Goal: Navigation & Orientation: Find specific page/section

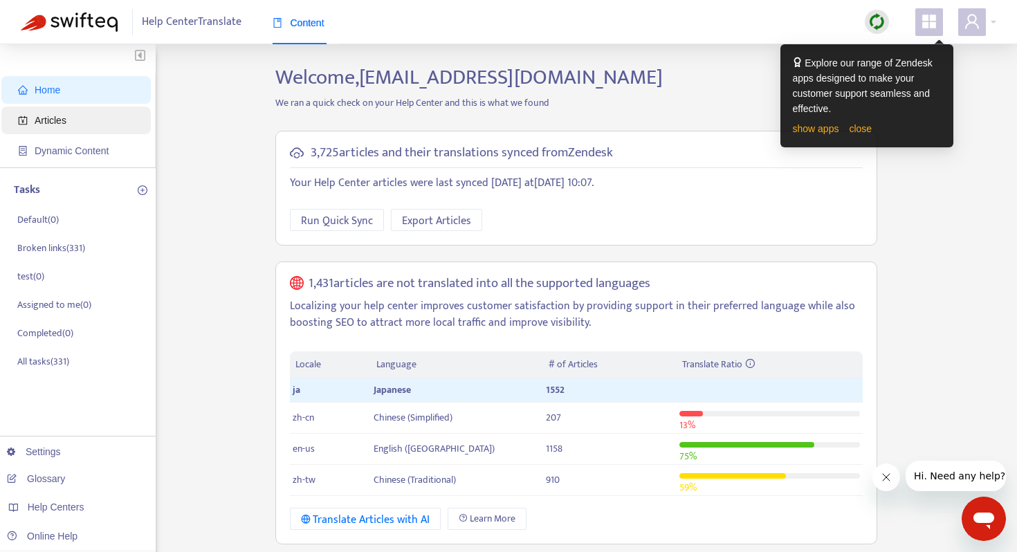
click at [53, 117] on span "Articles" at bounding box center [51, 120] width 32 height 11
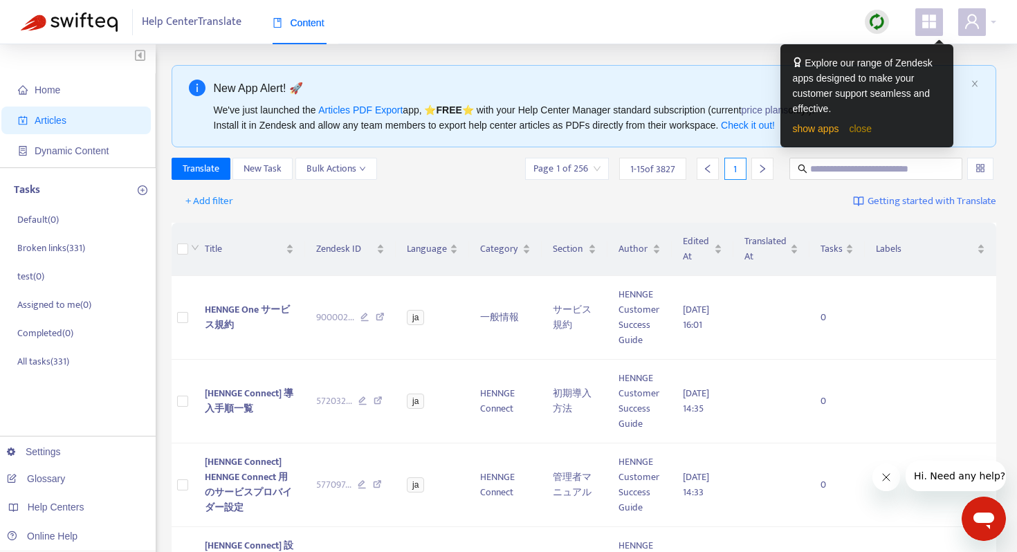
click at [872, 126] on link "close" at bounding box center [860, 128] width 23 height 11
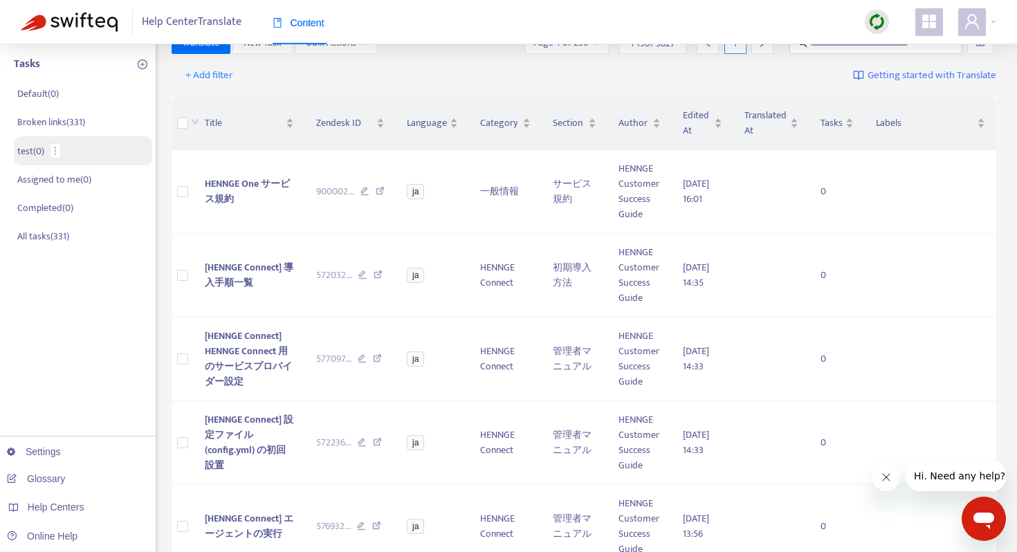
scroll to position [180, 0]
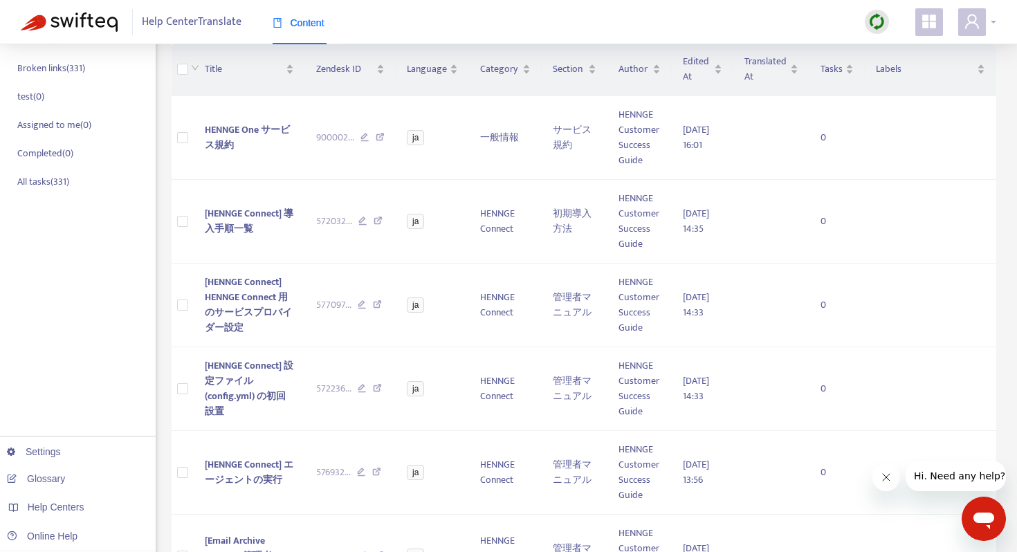
click at [969, 20] on icon "user" at bounding box center [972, 21] width 14 height 15
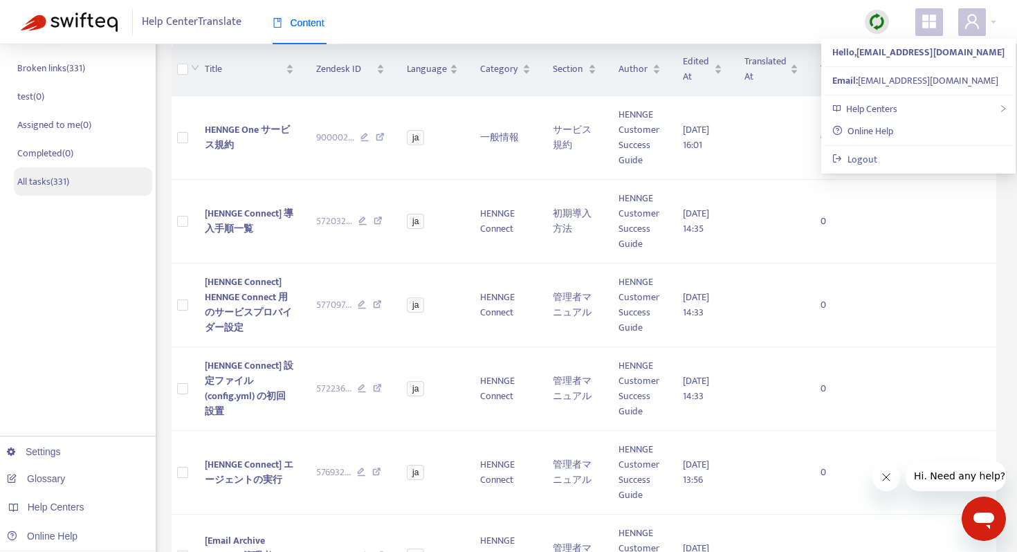
click at [63, 187] on p "All tasks ( 331 )" at bounding box center [43, 181] width 52 height 15
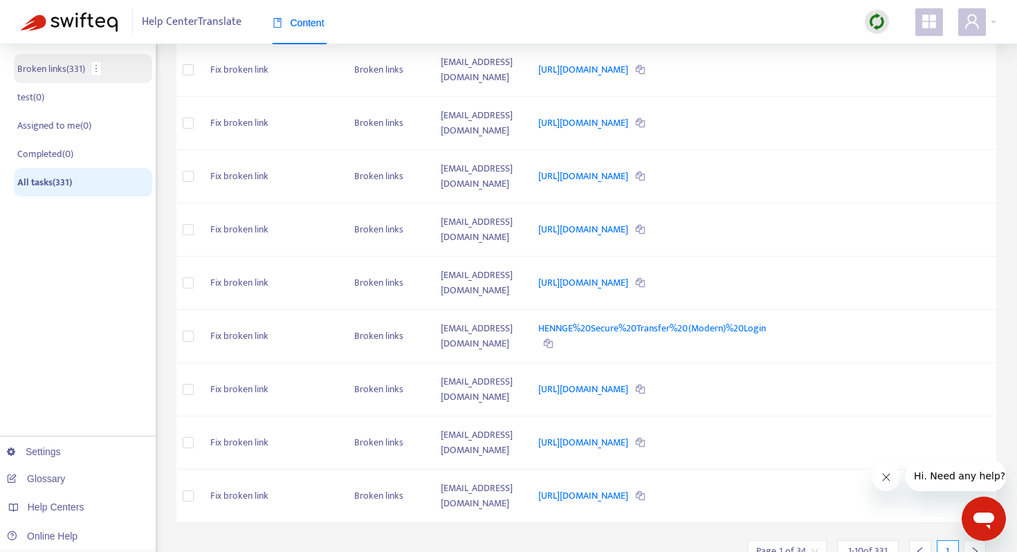
click at [43, 75] on p "Broken links ( 331 )" at bounding box center [51, 69] width 68 height 15
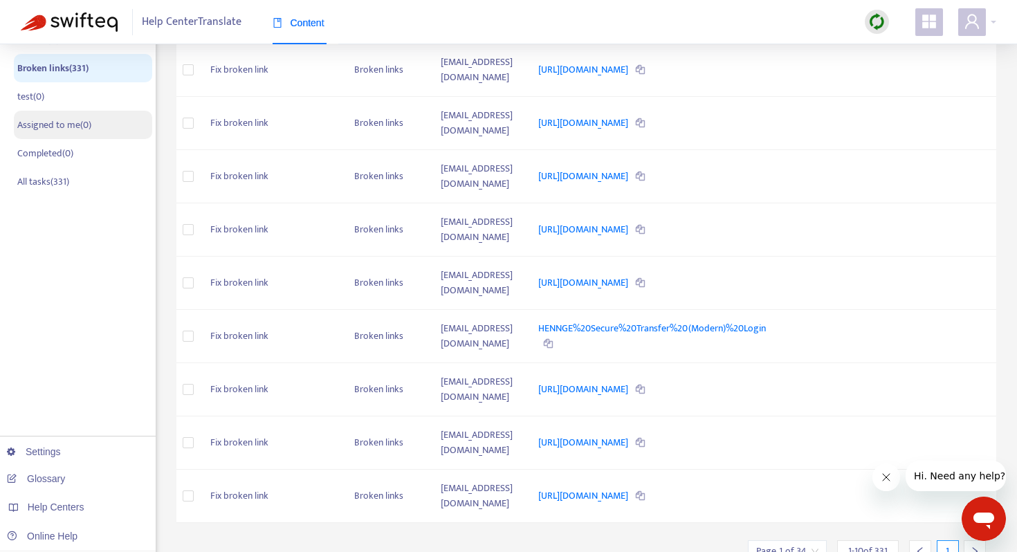
click at [50, 127] on p "Assigned to me ( 0 )" at bounding box center [54, 125] width 74 height 15
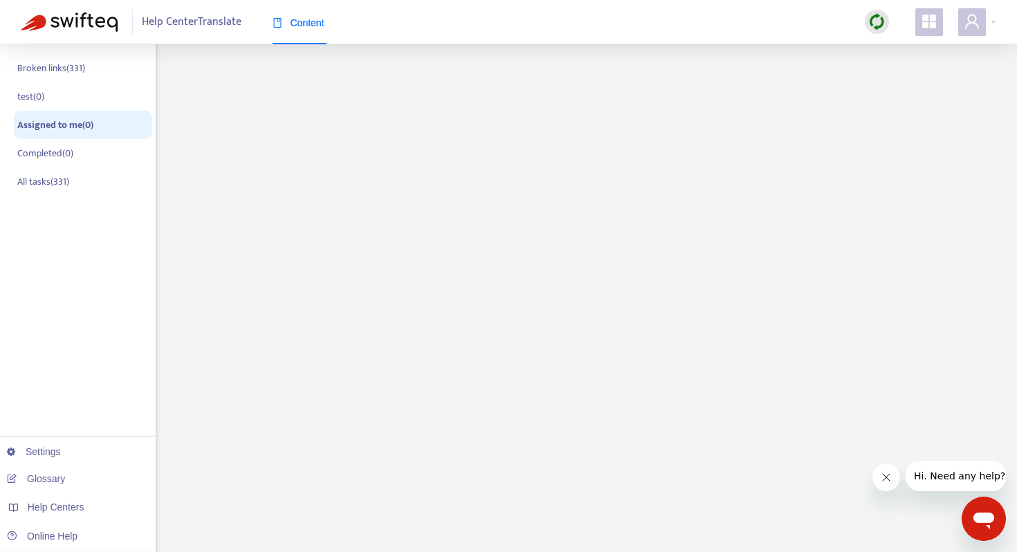
click at [207, 26] on span "Help Center Translate" at bounding box center [192, 22] width 100 height 26
click at [52, 21] on img at bounding box center [69, 21] width 97 height 19
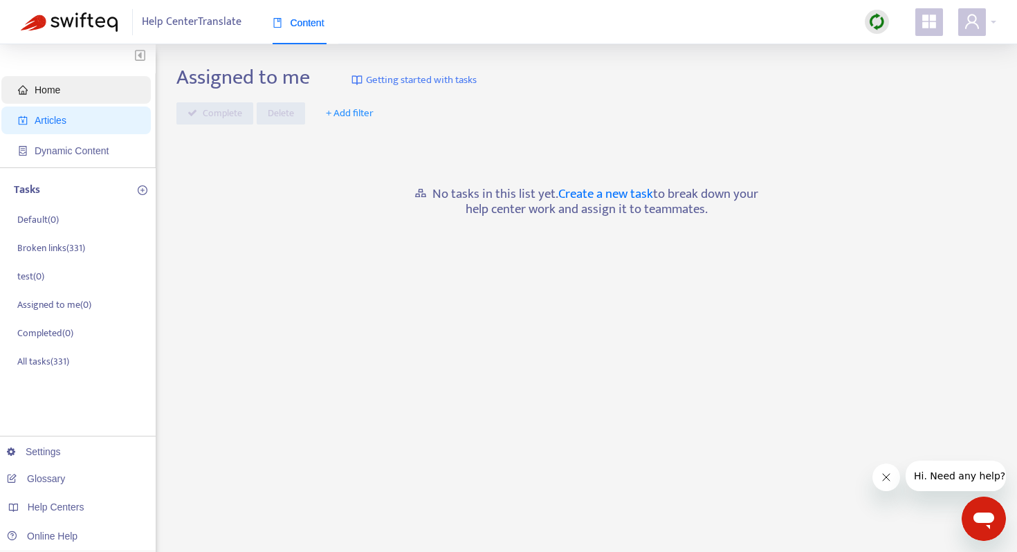
click at [61, 82] on span "Home" at bounding box center [79, 90] width 122 height 28
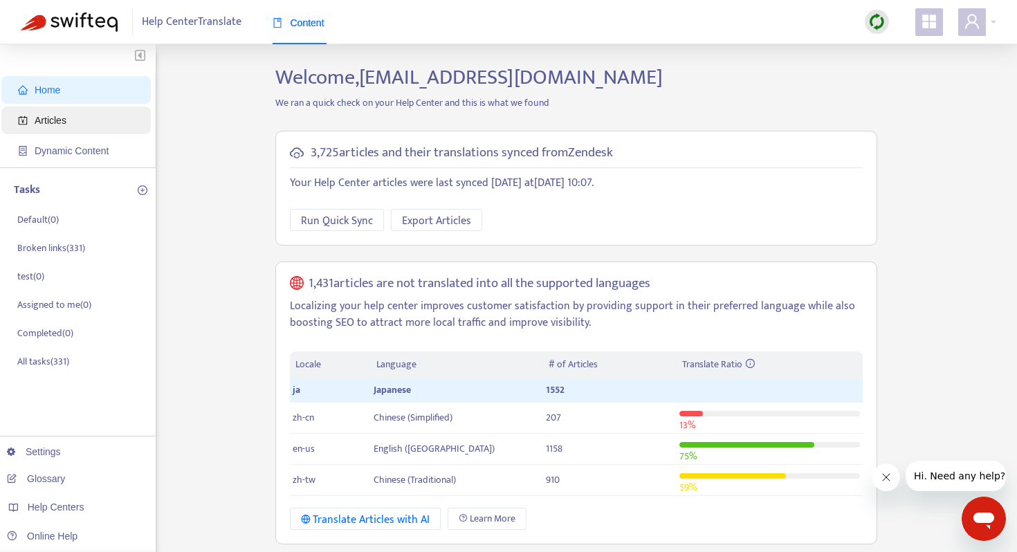
click at [65, 132] on span "Articles" at bounding box center [79, 121] width 122 height 28
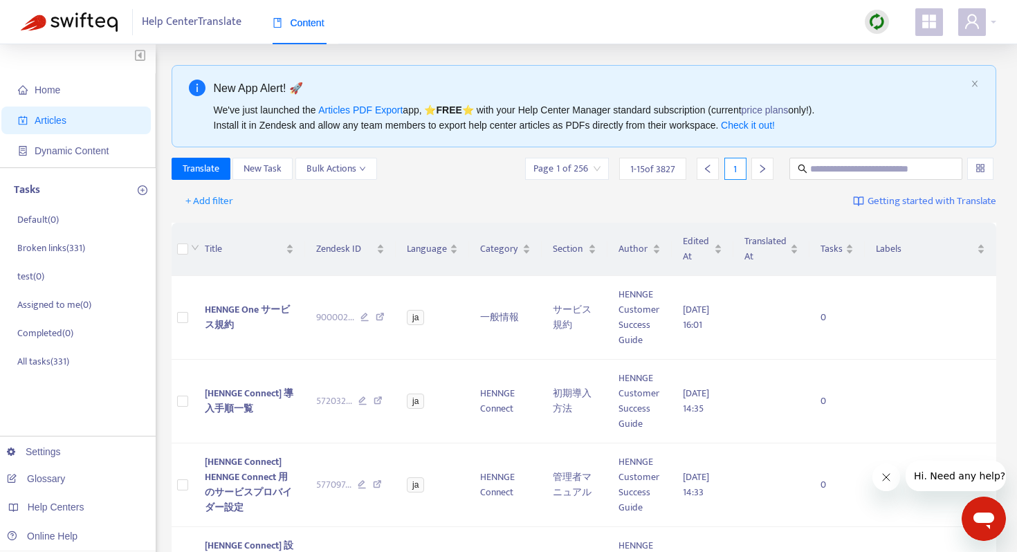
click at [73, 32] on div "Help Center Translate Content" at bounding box center [189, 22] width 337 height 44
click at [73, 17] on img at bounding box center [69, 21] width 97 height 19
click at [50, 91] on span "Home" at bounding box center [48, 89] width 26 height 11
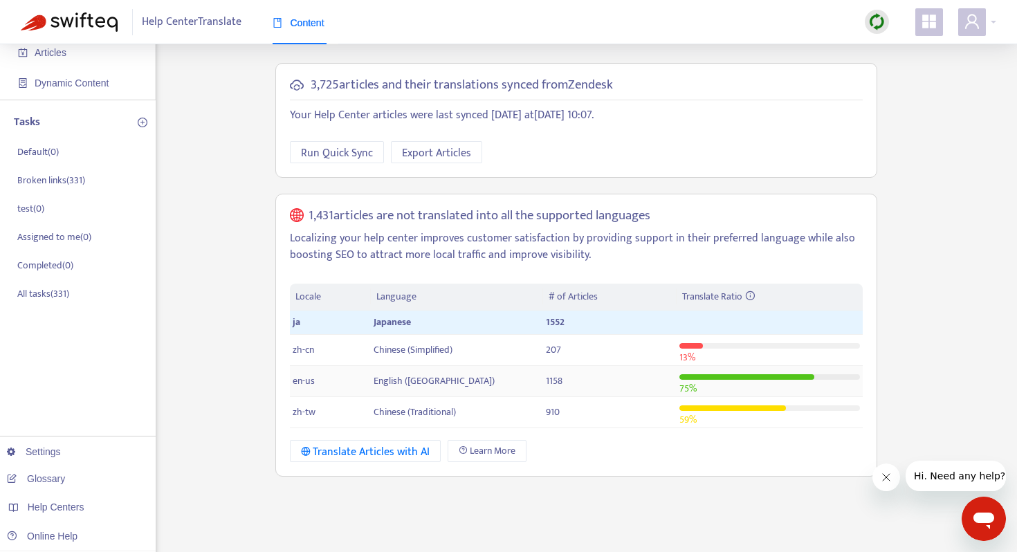
scroll to position [72, 0]
